Goal: Task Accomplishment & Management: Manage account settings

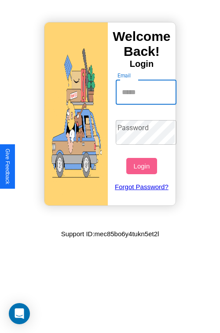
click at [147, 92] on input "Email" at bounding box center [146, 92] width 61 height 25
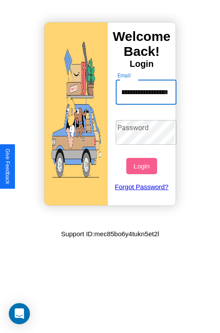
scroll to position [0, 47]
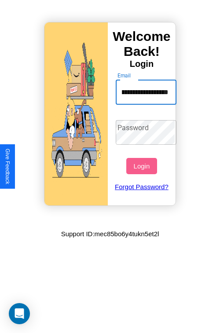
type input "**********"
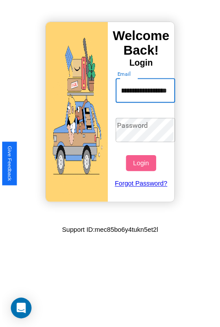
scroll to position [0, 0]
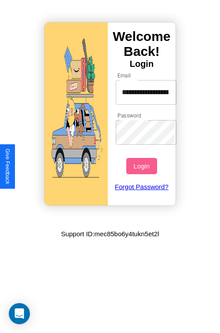
click at [143, 166] on button "Login" at bounding box center [141, 166] width 30 height 16
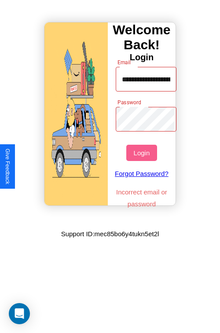
click at [143, 153] on button "Login" at bounding box center [141, 153] width 30 height 16
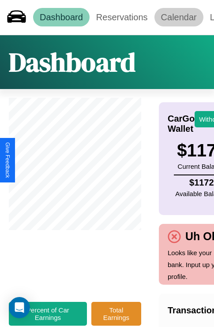
click at [178, 17] on link "Calendar" at bounding box center [178, 17] width 49 height 18
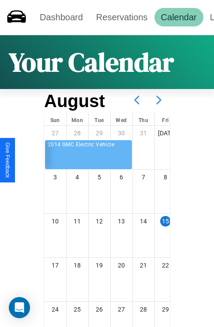
click at [158, 100] on icon at bounding box center [158, 100] width 22 height 22
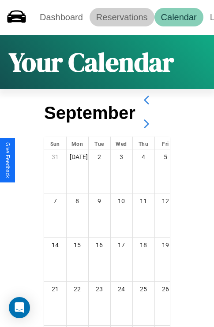
click at [122, 17] on link "Reservations" at bounding box center [121, 17] width 65 height 18
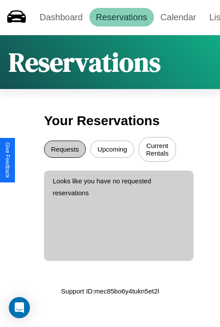
click at [65, 150] on button "Requests" at bounding box center [65, 148] width 42 height 17
click at [112, 150] on button "Upcoming" at bounding box center [112, 148] width 44 height 17
